Goal: Task Accomplishment & Management: Complete application form

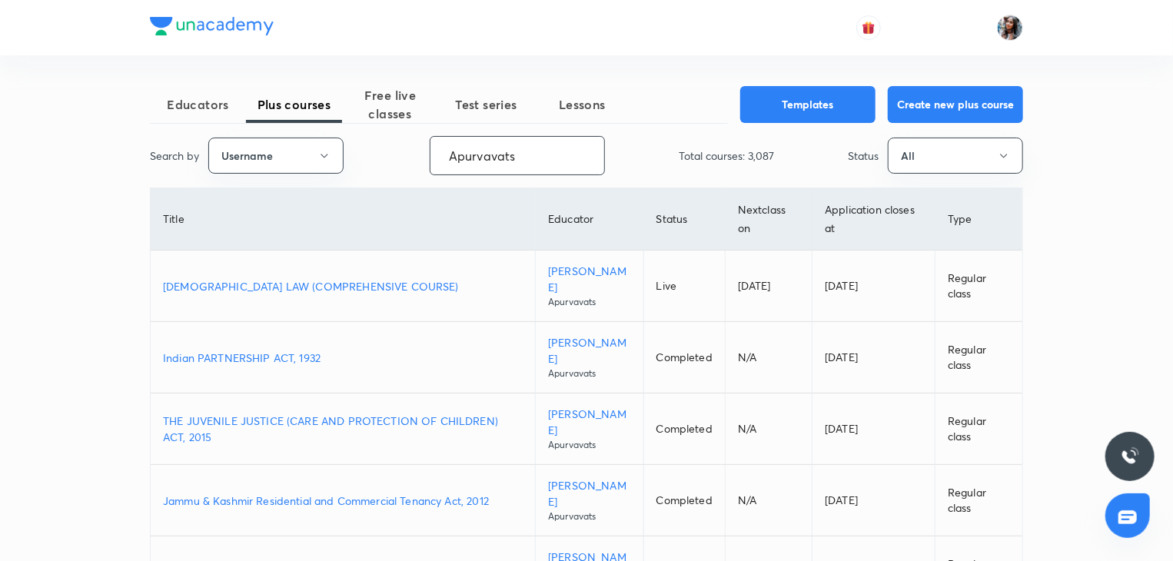
click at [538, 164] on input "Apurvavats" at bounding box center [518, 155] width 174 height 39
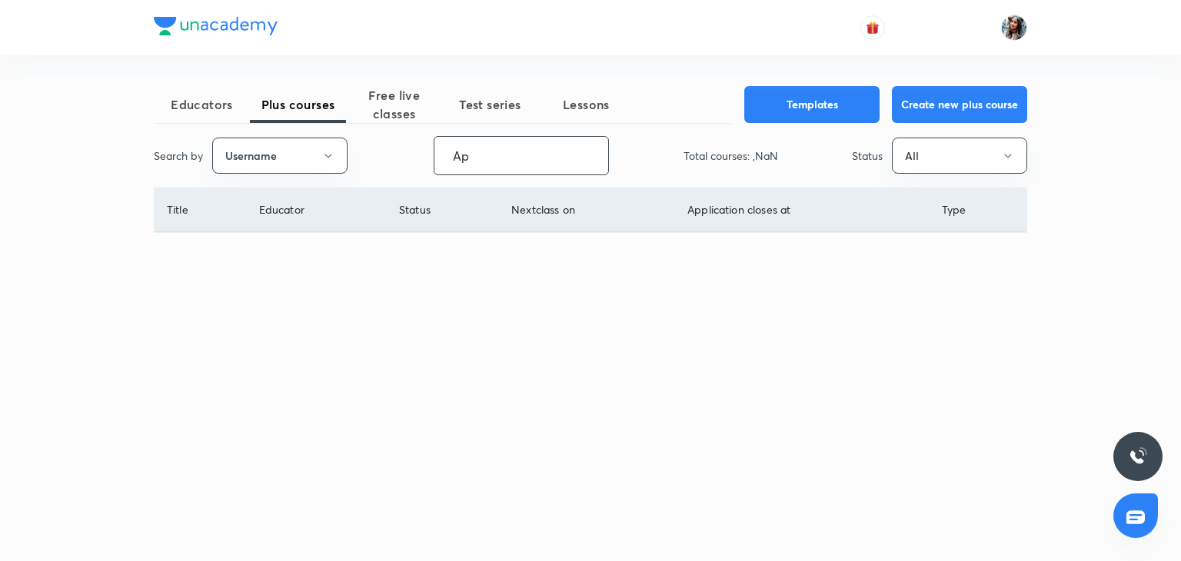
type input "A"
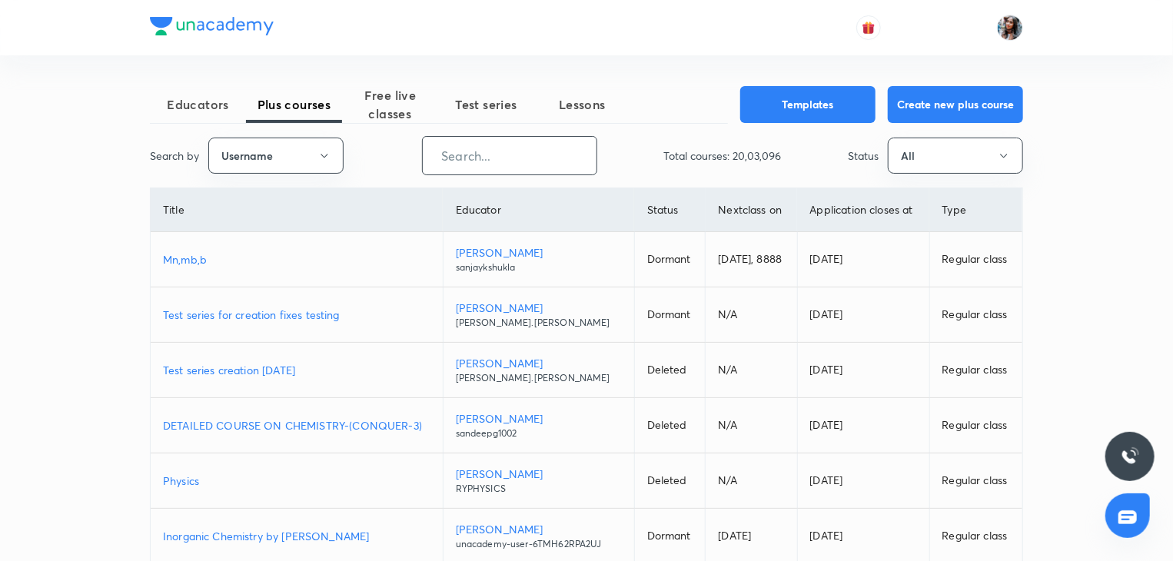
paste input "unacademy-user-v3qnitwcjwyl"
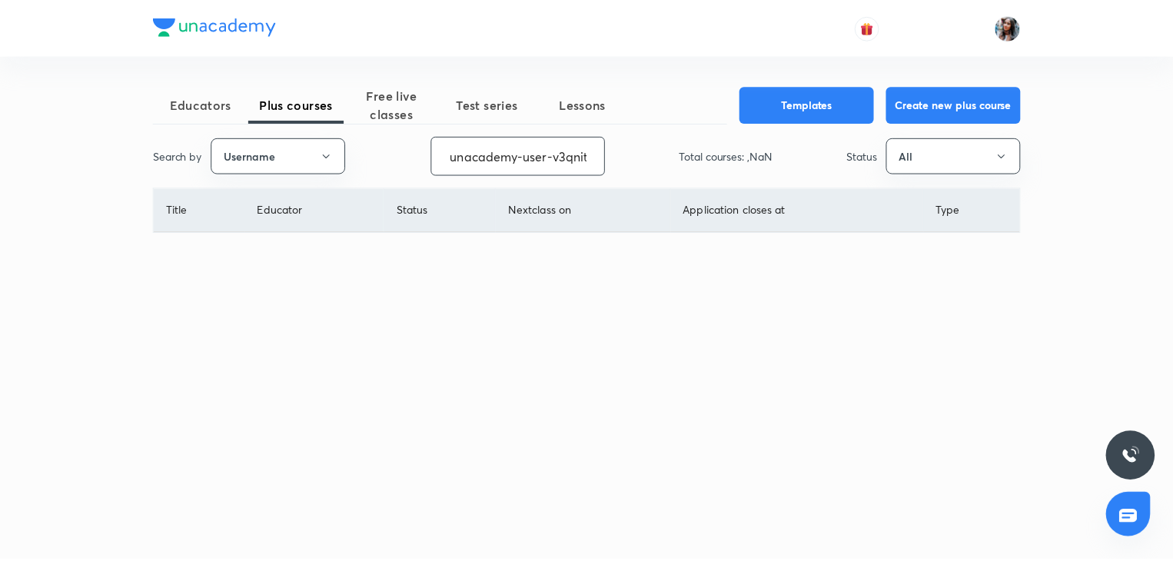
scroll to position [0, 43]
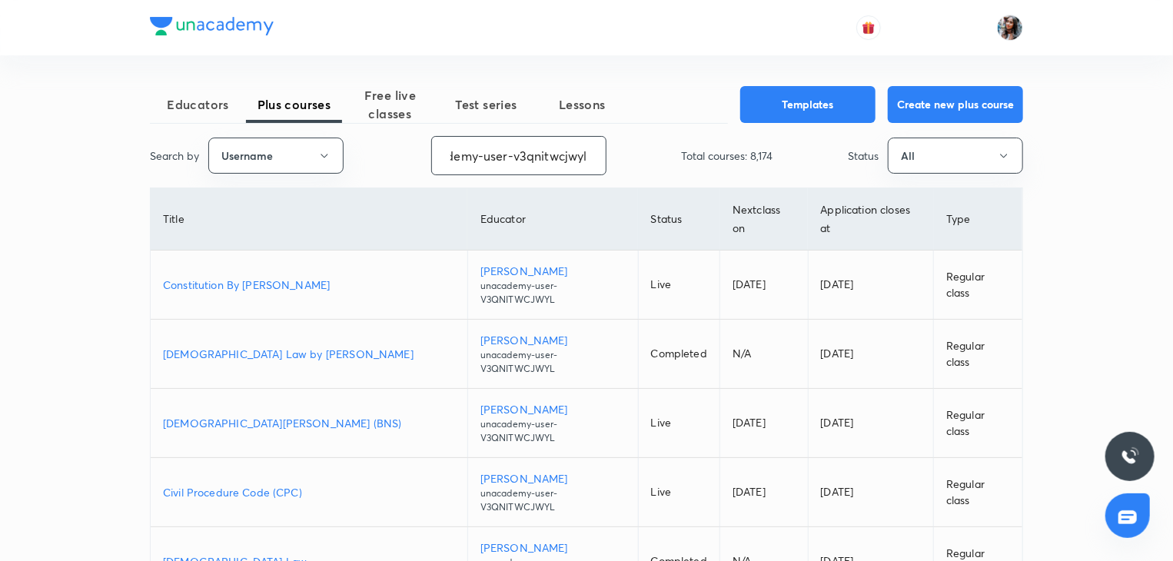
type input "unacademy-user-v3qnitwcjwyl"
click at [279, 415] on p "[DEMOGRAPHIC_DATA][PERSON_NAME] (BNS)" at bounding box center [309, 423] width 292 height 16
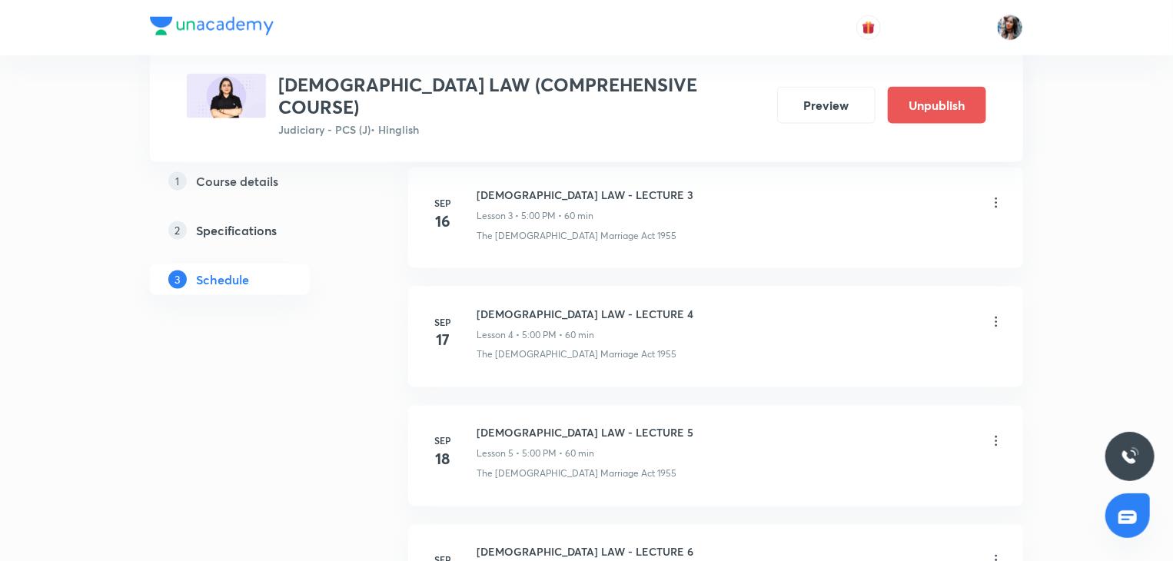
scroll to position [1039, 0]
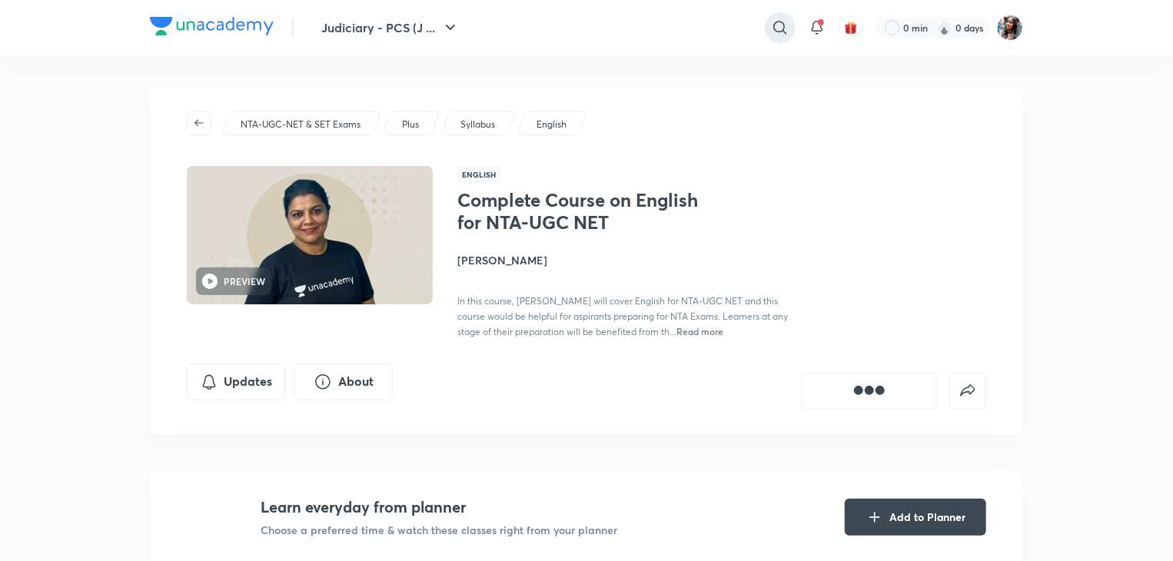
click at [775, 32] on icon at bounding box center [780, 27] width 18 height 18
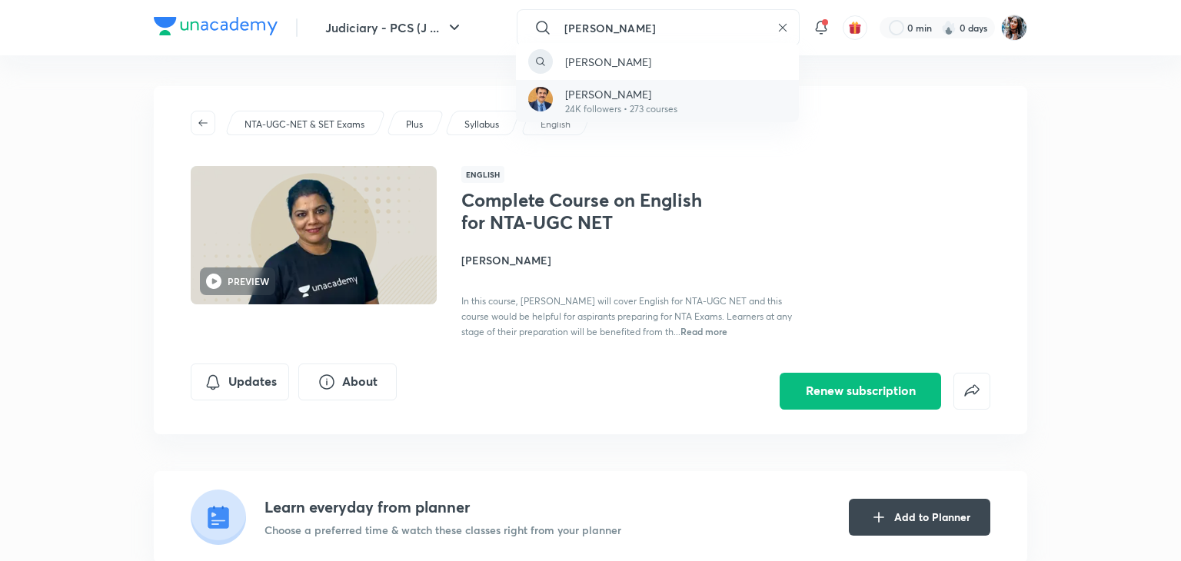
type input "anil khanna"
click at [640, 99] on p "Anil Khanna" at bounding box center [621, 94] width 112 height 16
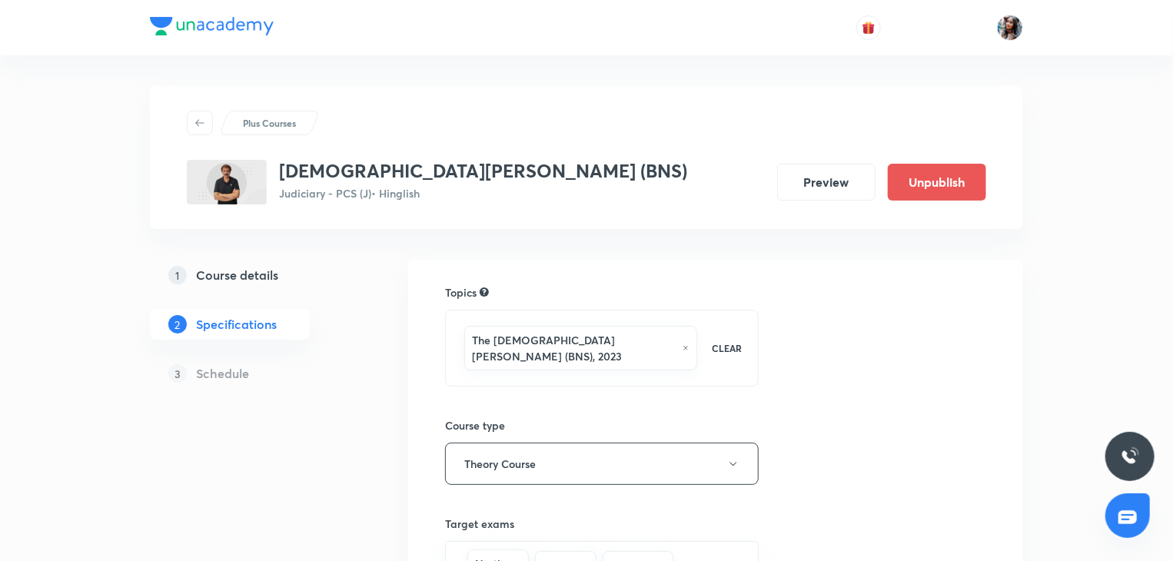
click at [264, 274] on h5 "Course details" at bounding box center [237, 275] width 82 height 18
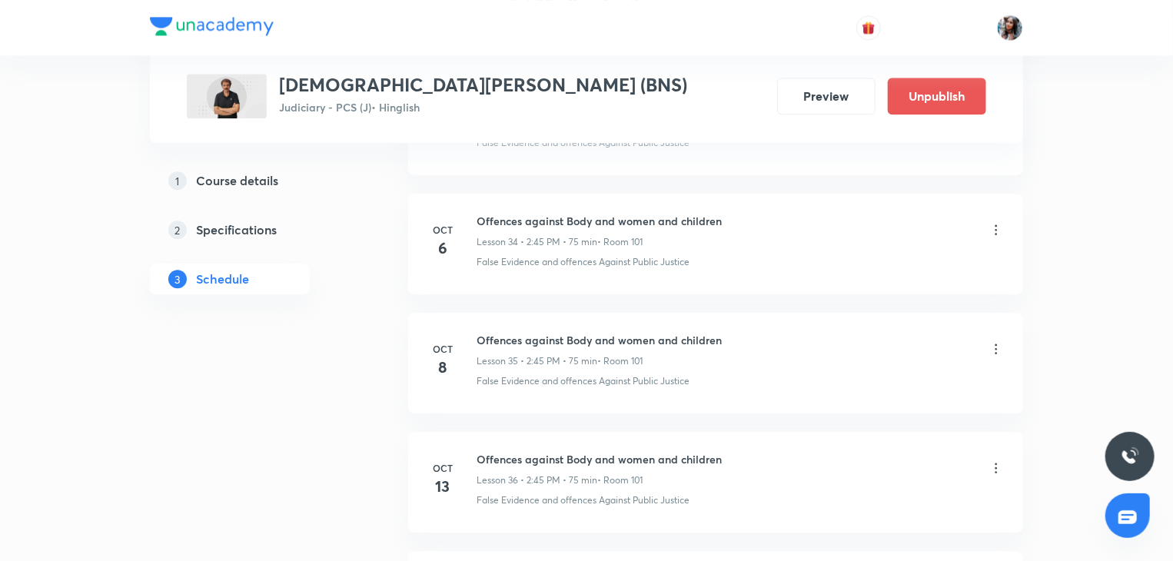
scroll to position [4843, 0]
click at [501, 214] on h6 "Offences against Body and women and children" at bounding box center [599, 222] width 245 height 16
copy h6 "Offences against Body and women and children"
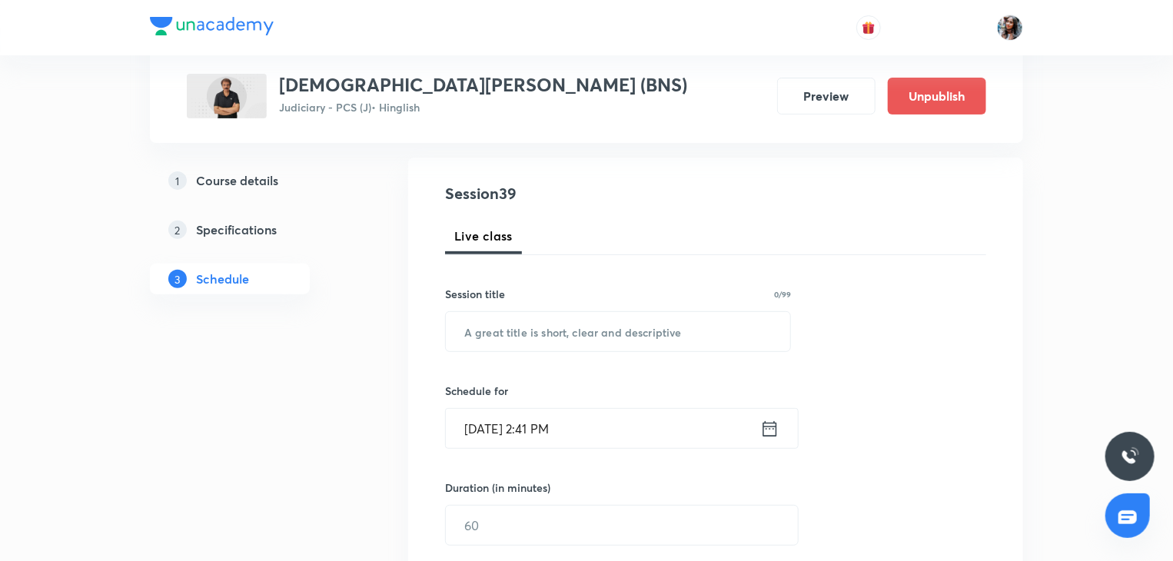
scroll to position [157, 0]
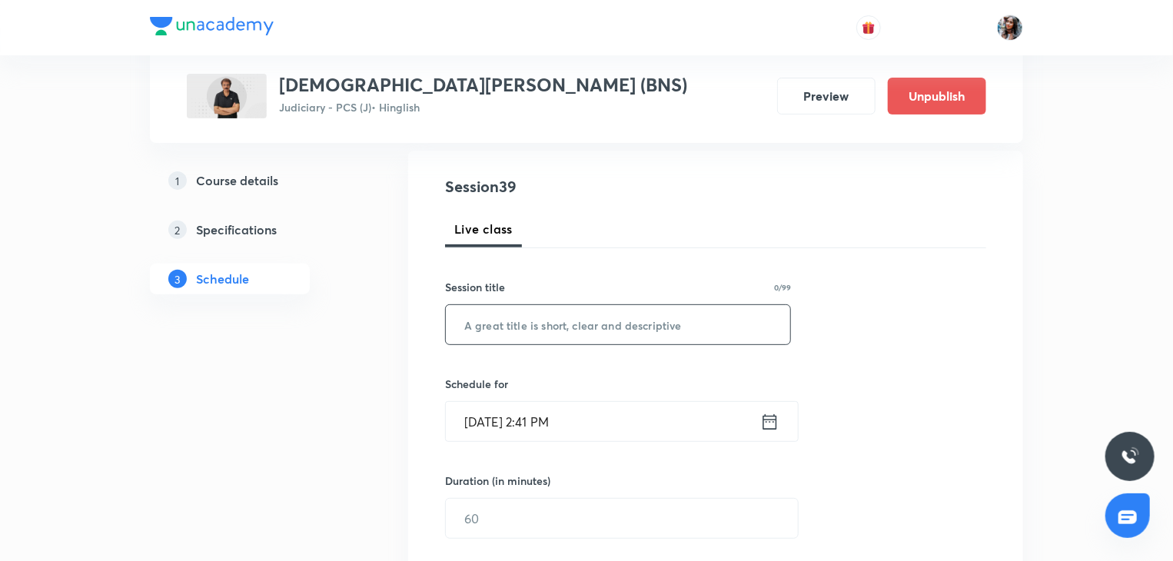
click at [529, 308] on input "text" at bounding box center [618, 324] width 344 height 39
paste input "Offences against Body and women and children"
type input "Offences against Body and women and children"
click at [600, 414] on input "Oct 7, 2025, 2:41 PM" at bounding box center [603, 421] width 314 height 39
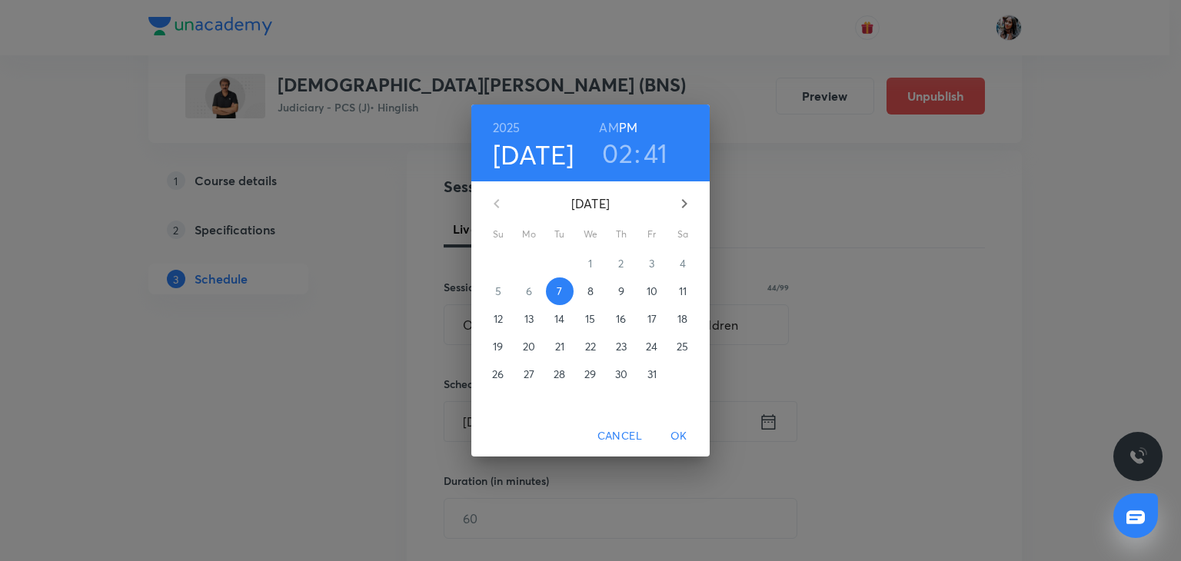
click at [660, 147] on h3 "41" at bounding box center [655, 153] width 25 height 32
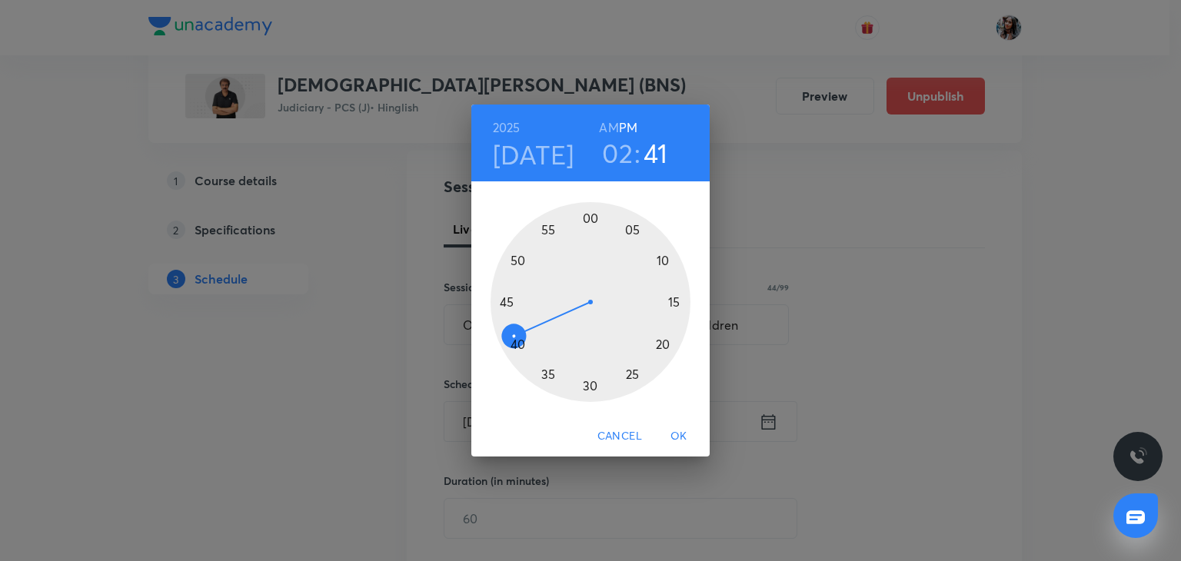
click at [507, 302] on div at bounding box center [590, 302] width 200 height 200
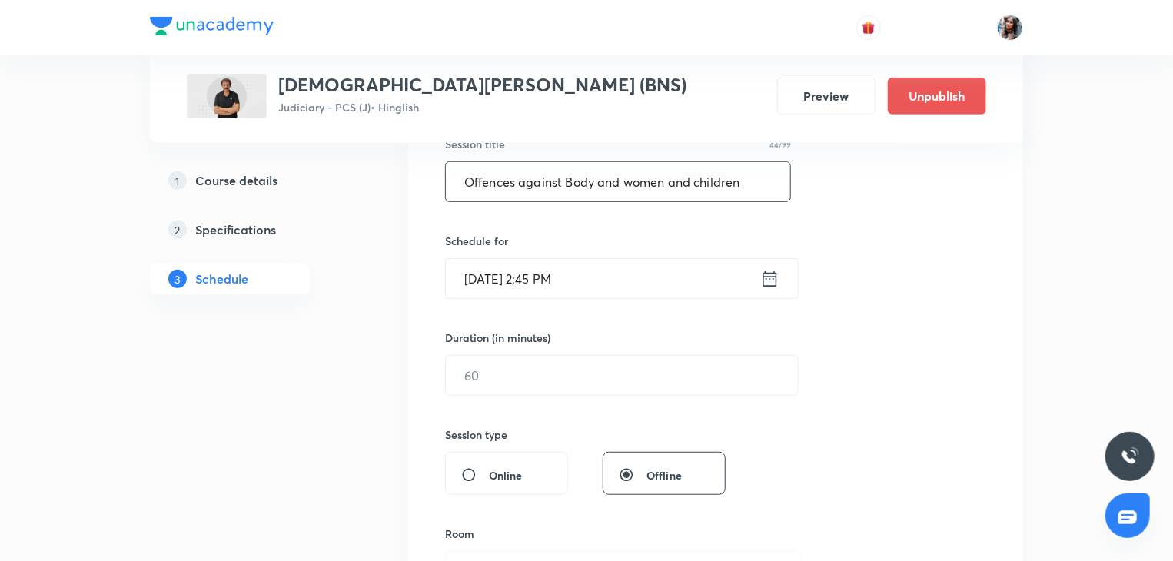
scroll to position [331, 0]
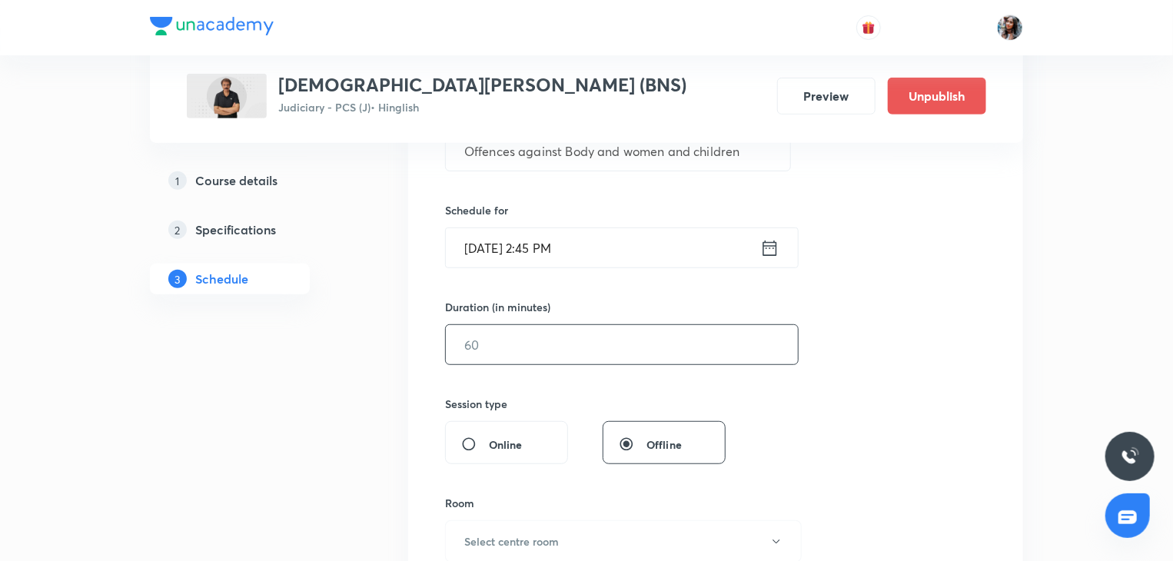
click at [537, 339] on input "text" at bounding box center [622, 344] width 352 height 39
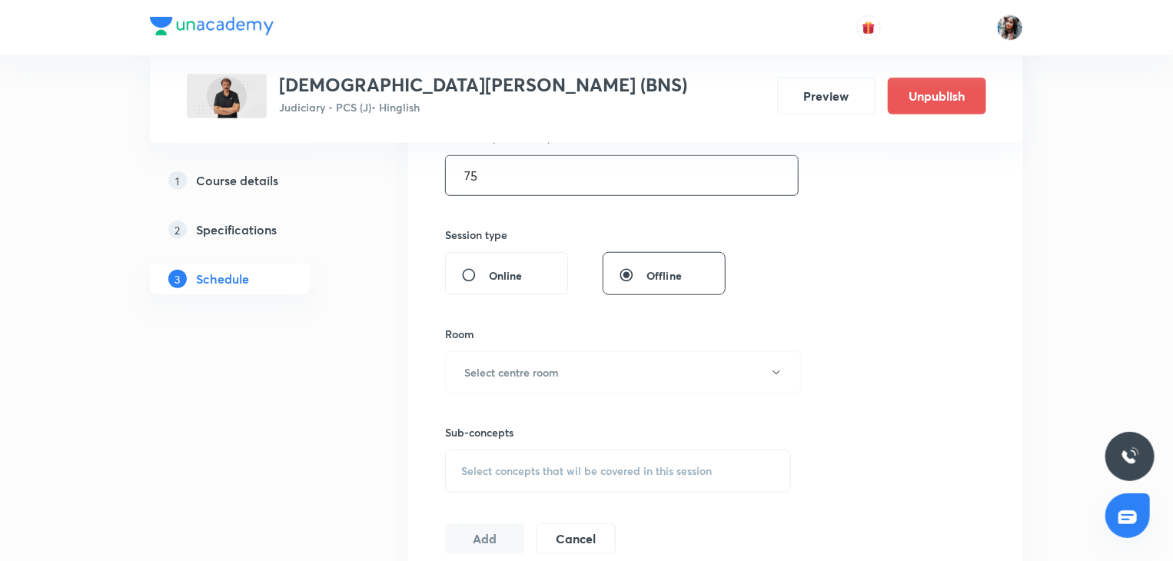
scroll to position [503, 0]
type input "75"
click at [525, 356] on button "Select centre room" at bounding box center [623, 369] width 357 height 42
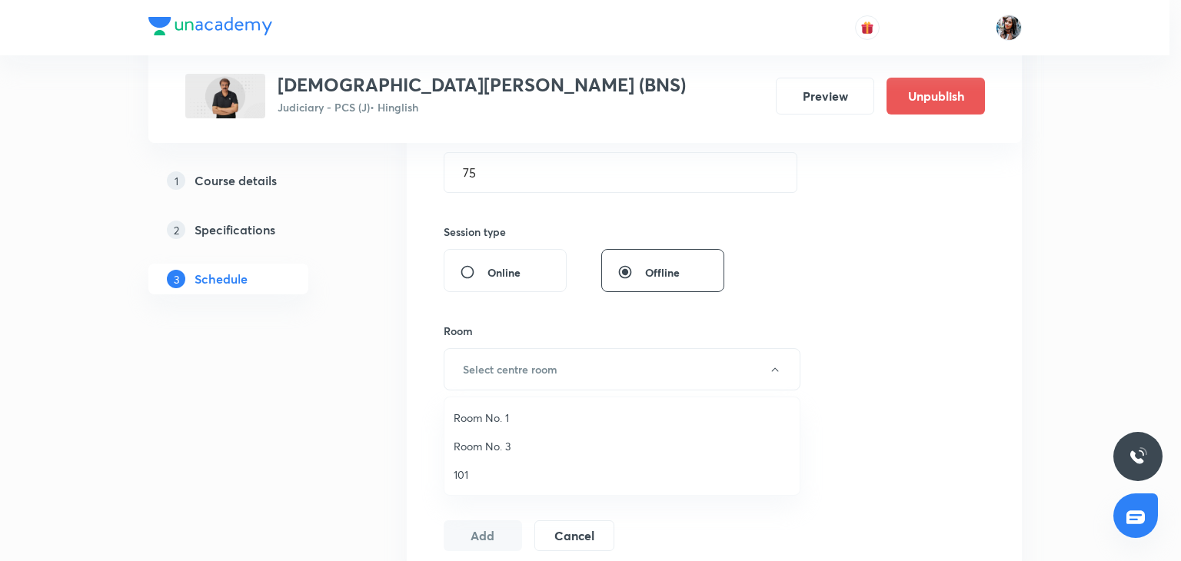
click at [467, 467] on span "101" at bounding box center [622, 475] width 337 height 16
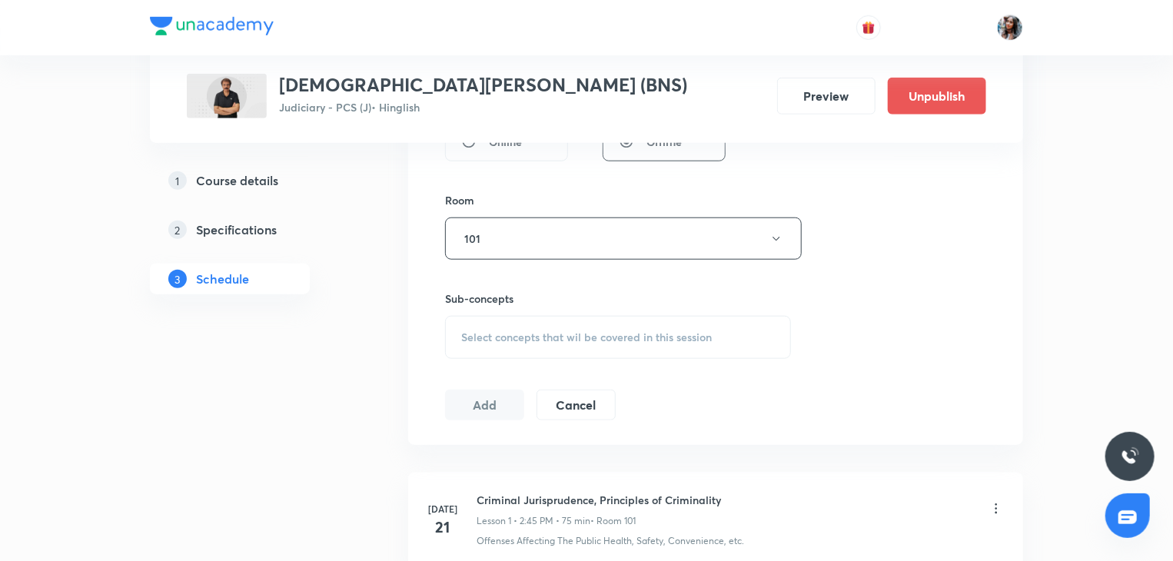
scroll to position [640, 0]
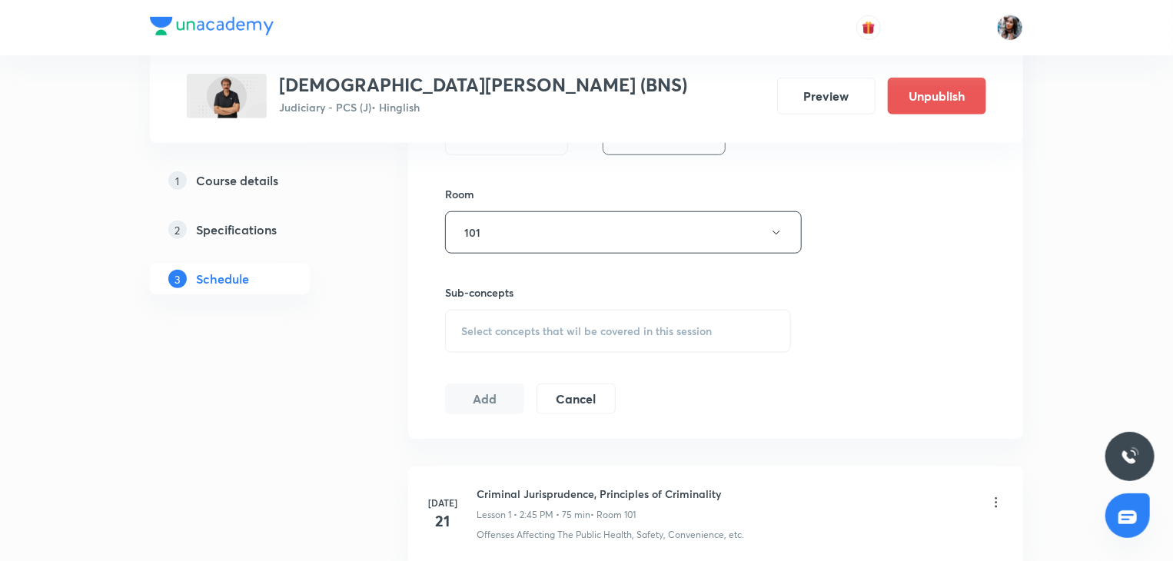
click at [557, 327] on span "Select concepts that wil be covered in this session" at bounding box center [586, 331] width 251 height 12
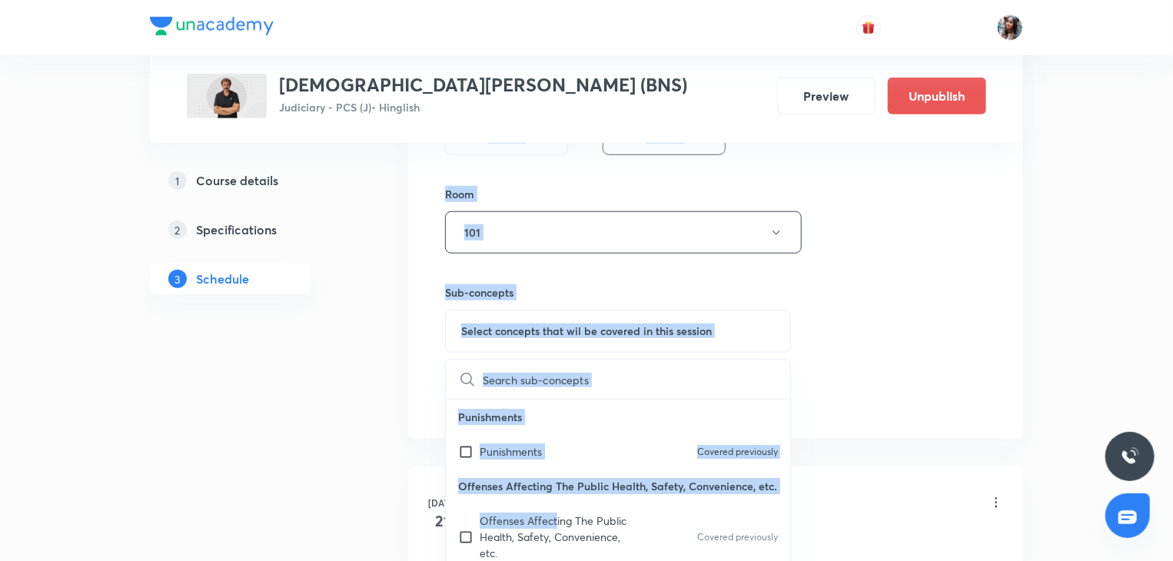
drag, startPoint x: 555, startPoint y: 533, endPoint x: 343, endPoint y: 413, distance: 243.7
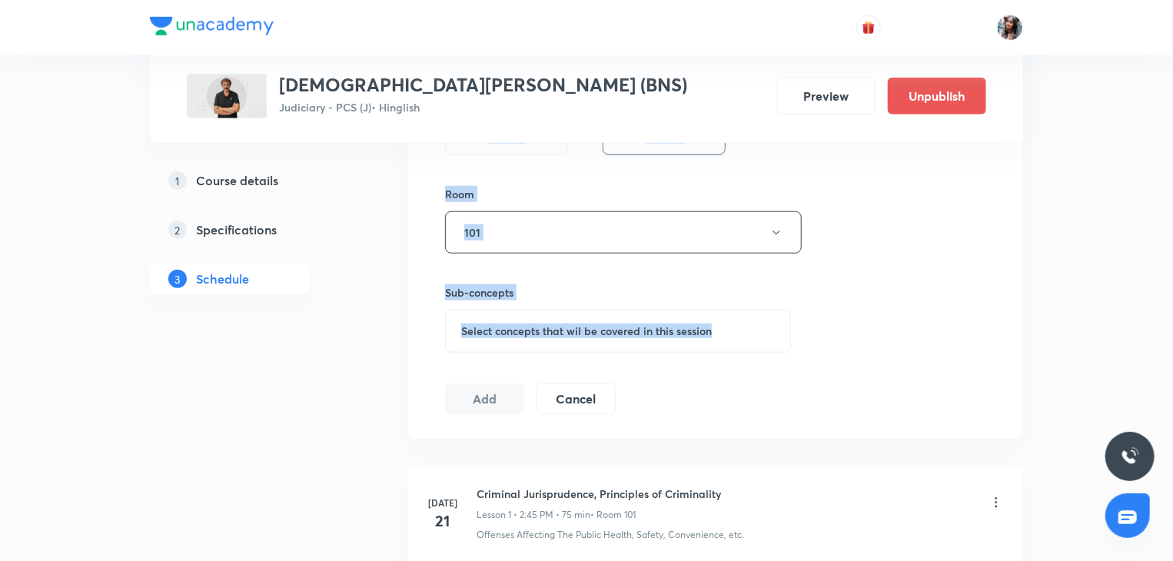
click at [529, 317] on div "Select concepts that wil be covered in this session" at bounding box center [618, 331] width 346 height 43
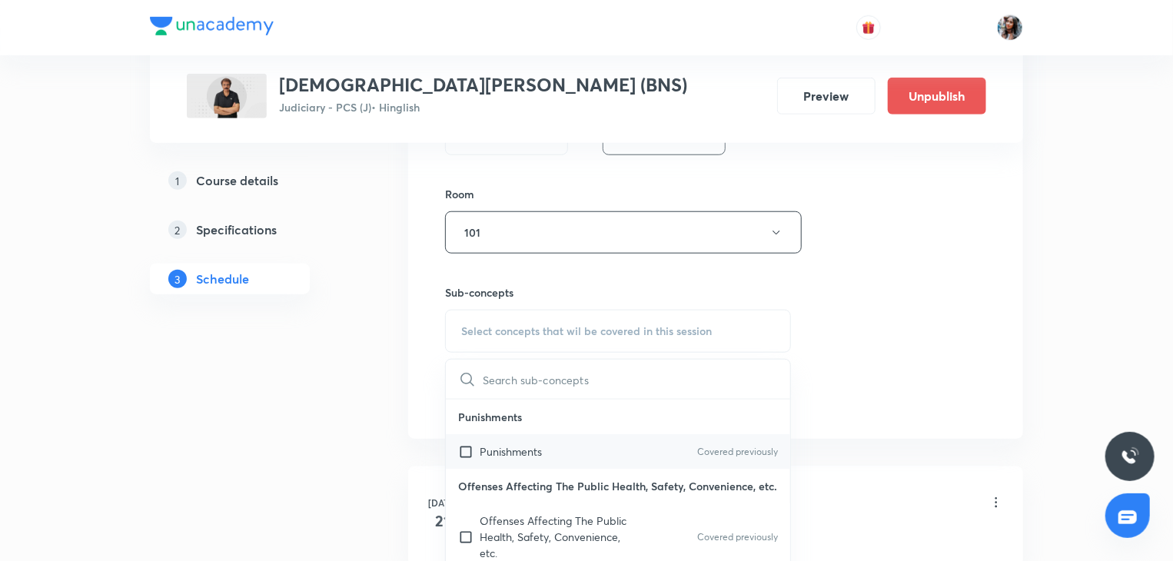
click at [535, 460] on div "Punishments Covered previously" at bounding box center [618, 451] width 344 height 35
checkbox input "true"
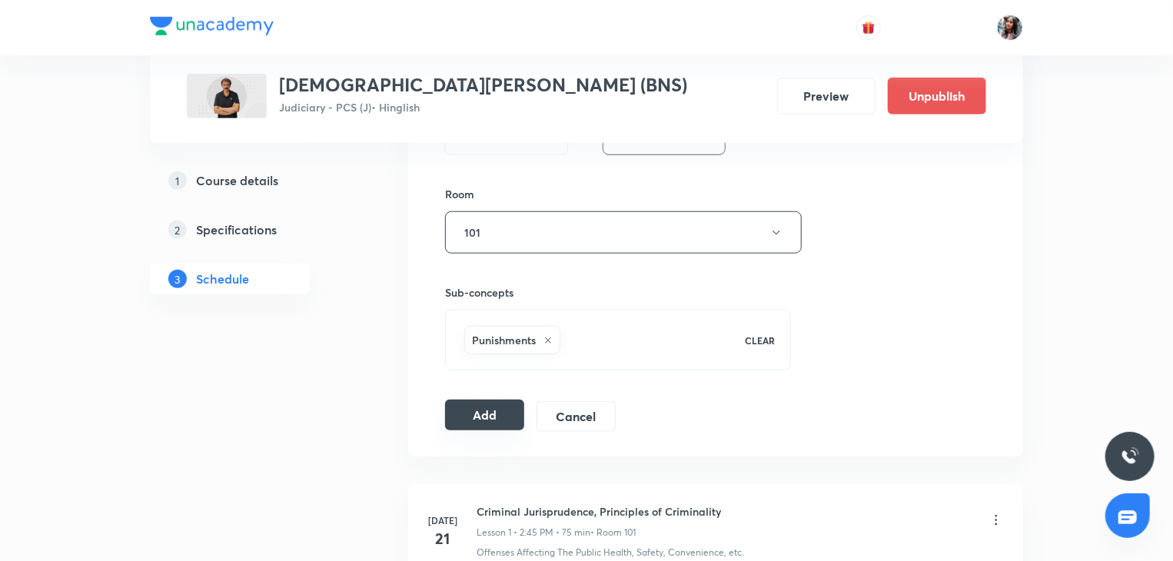
click at [467, 422] on button "Add" at bounding box center [484, 415] width 79 height 31
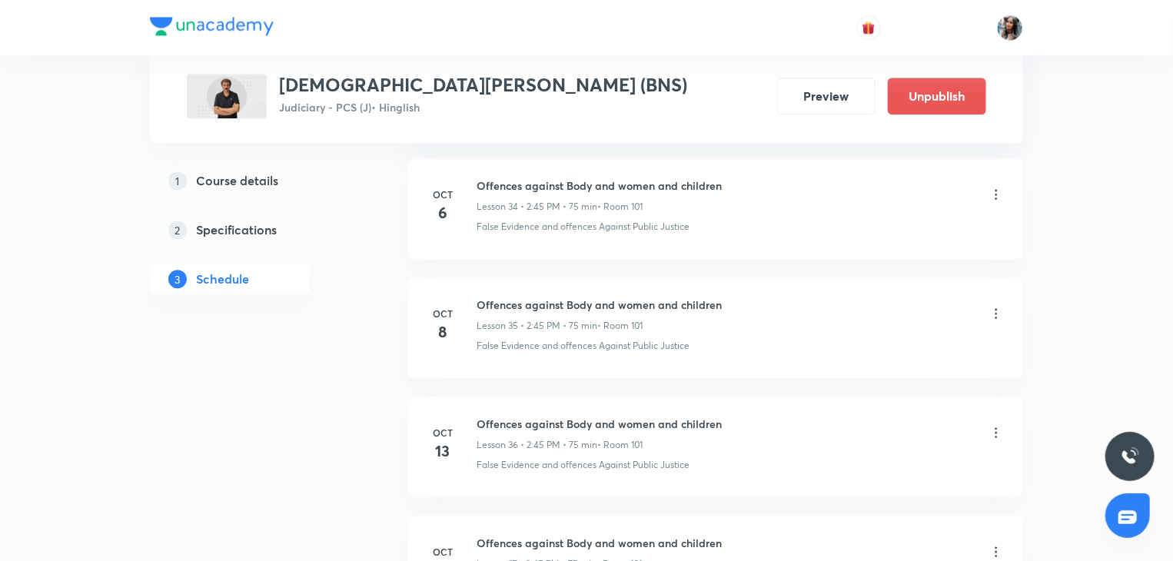
scroll to position [4899, 0]
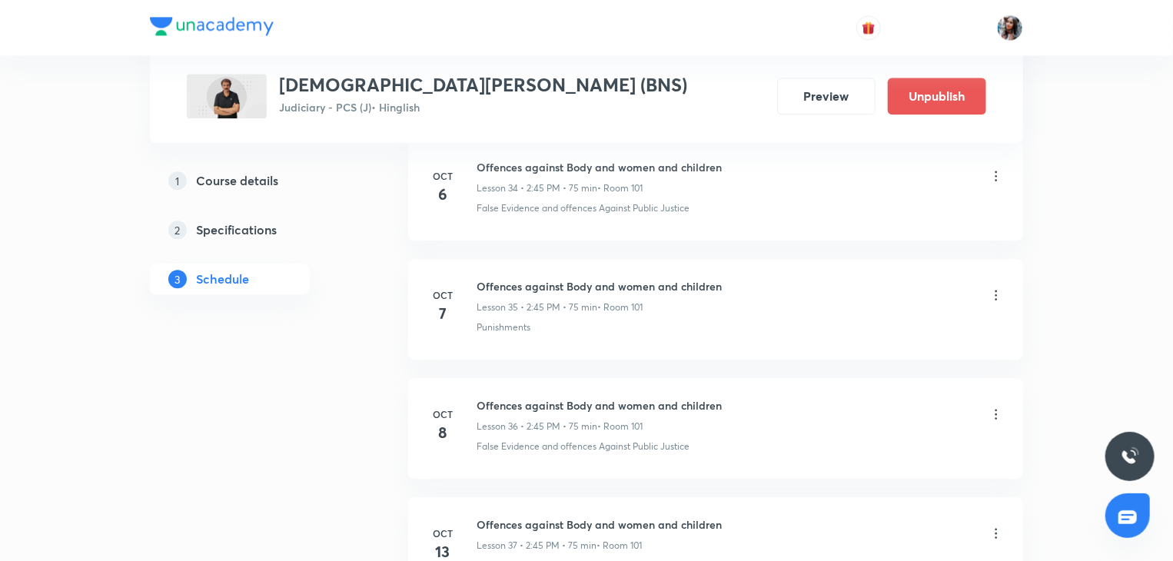
scroll to position [4899, 0]
